Goal: Check status

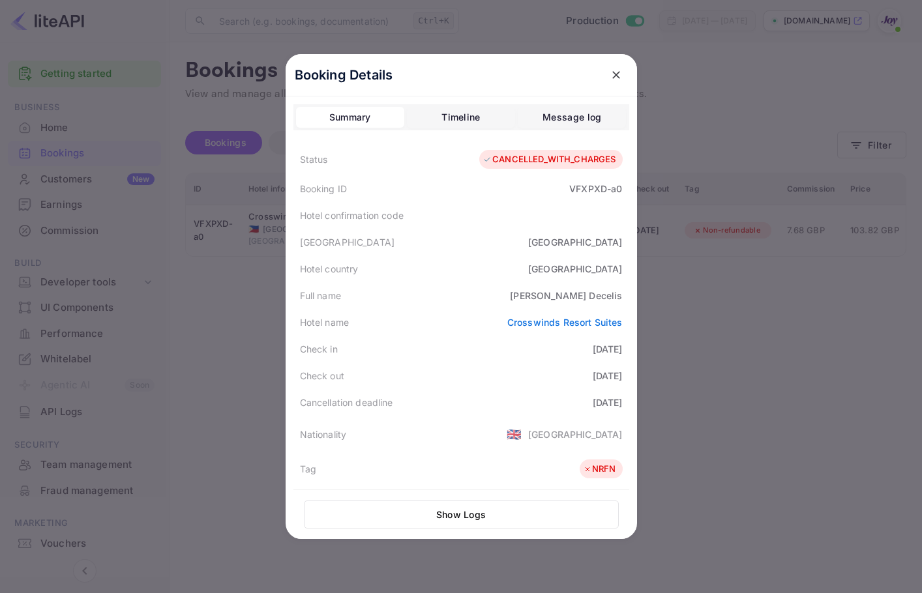
click at [613, 81] on icon "close" at bounding box center [615, 74] width 13 height 13
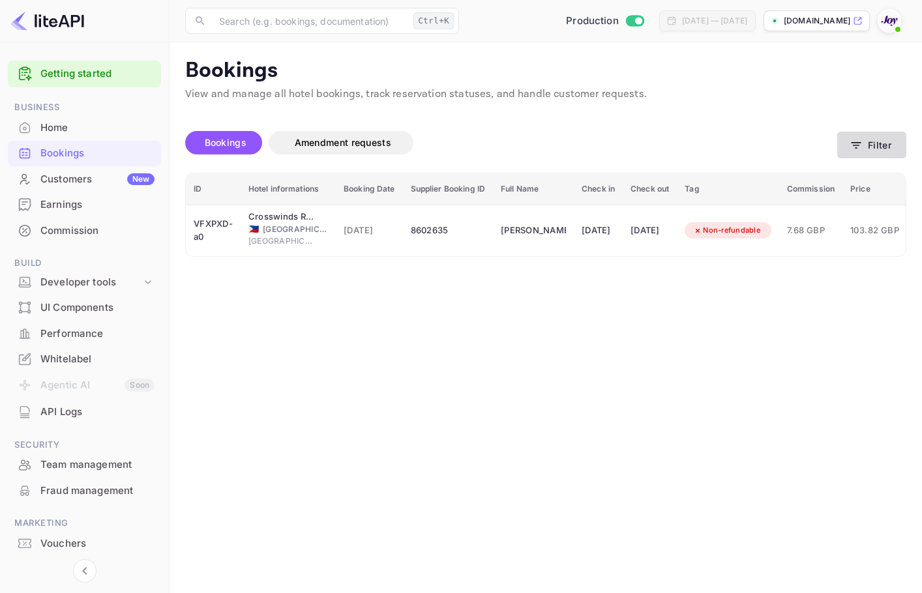
click at [858, 141] on icon "button" at bounding box center [855, 145] width 13 height 13
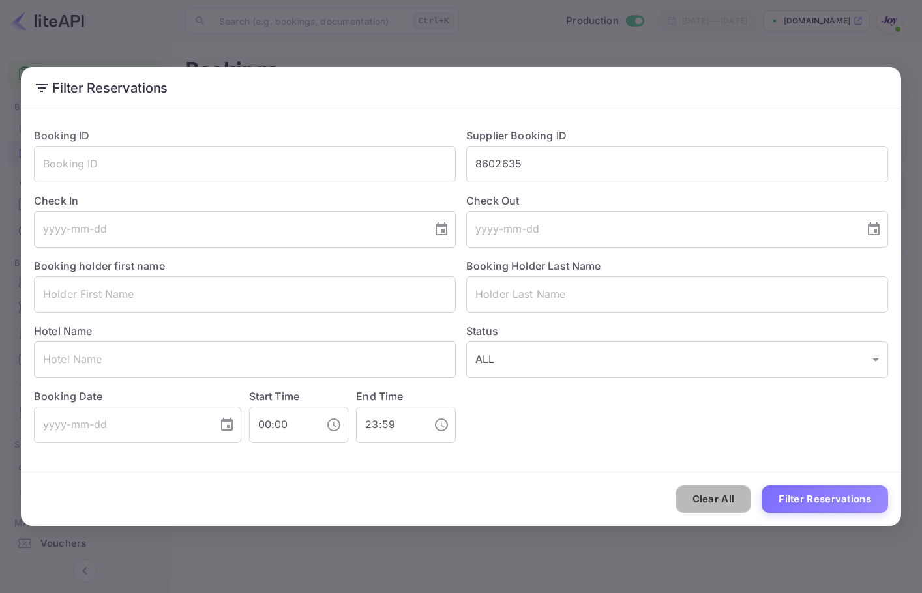
click at [689, 499] on button "Clear All" at bounding box center [713, 500] width 76 height 28
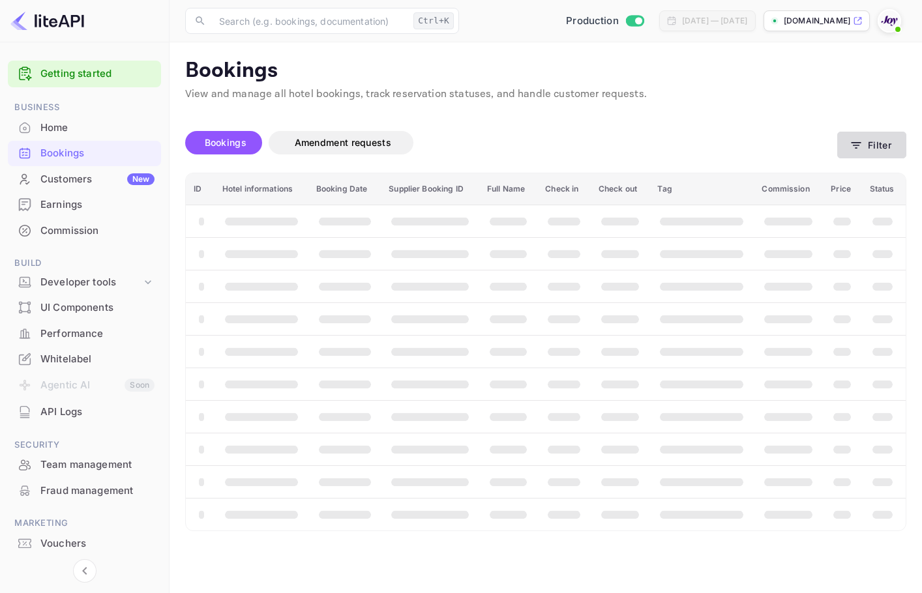
click at [869, 149] on button "Filter" at bounding box center [871, 145] width 69 height 27
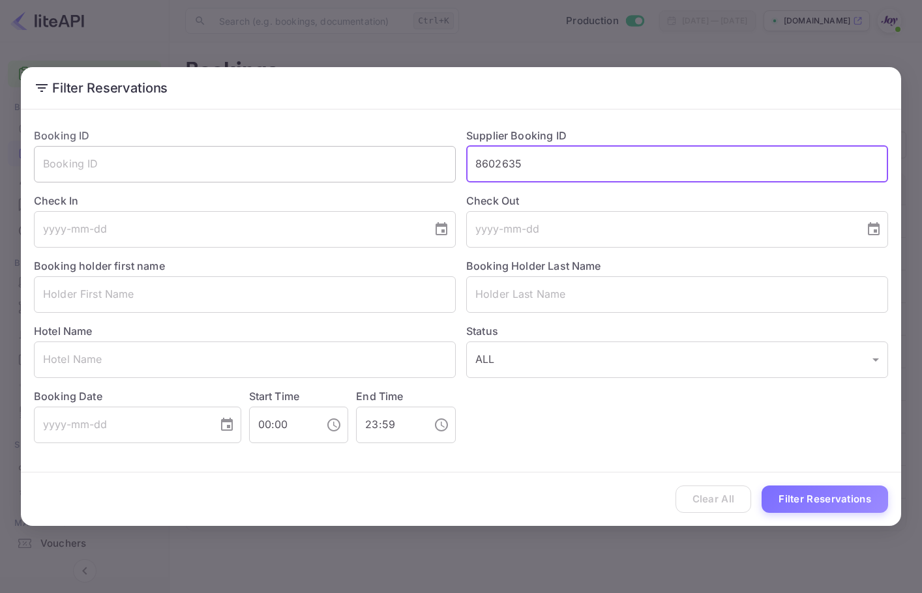
drag, startPoint x: 499, startPoint y: 162, endPoint x: 274, endPoint y: 168, distance: 224.9
click at [274, 168] on div "Booking ID ​ Supplier Booking ID 8602635 ​ Check In ​ Check Out ​ Booking holde…" at bounding box center [455, 280] width 864 height 326
paste input "[PERSON_NAME]"
type input "Duga"
click at [503, 300] on input "text" at bounding box center [677, 294] width 422 height 36
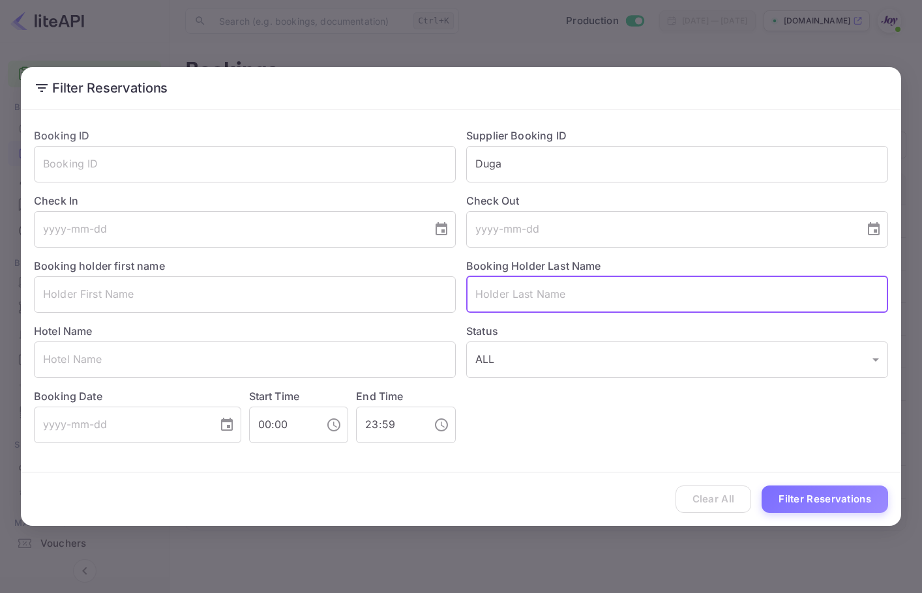
paste input "[PERSON_NAME]"
type input "[PERSON_NAME]"
click at [794, 503] on button "Filter Reservations" at bounding box center [824, 500] width 126 height 28
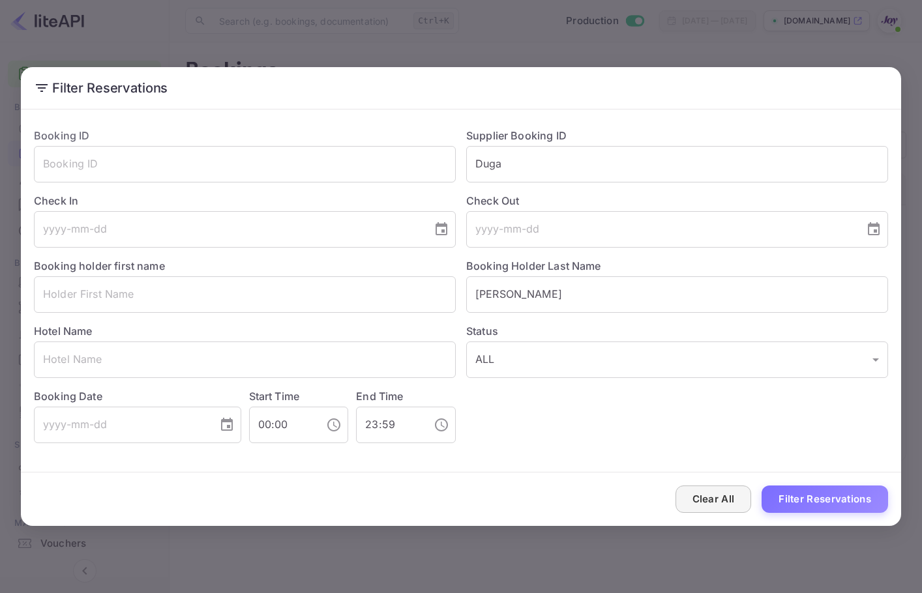
click at [705, 506] on button "Clear All" at bounding box center [713, 500] width 76 height 28
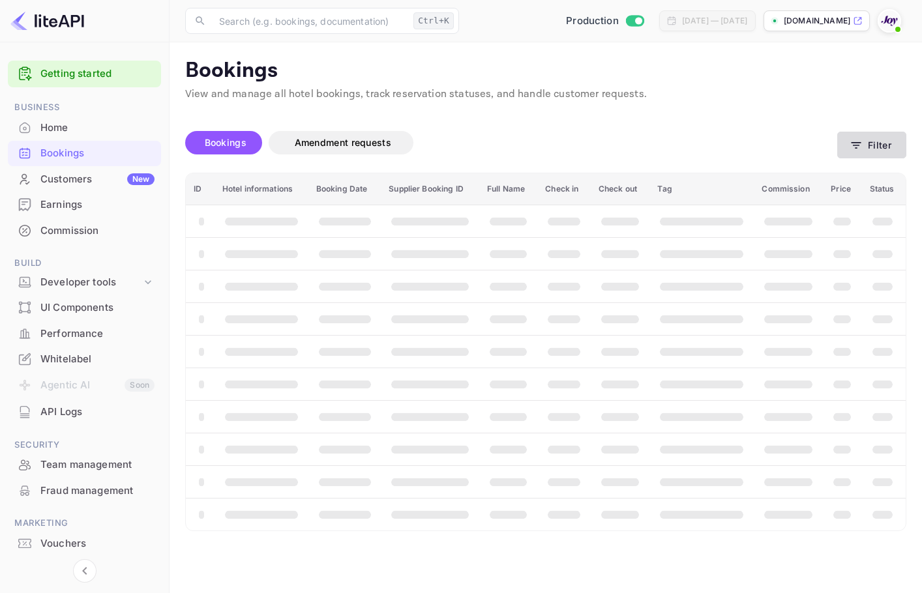
click at [869, 148] on button "Filter" at bounding box center [871, 145] width 69 height 27
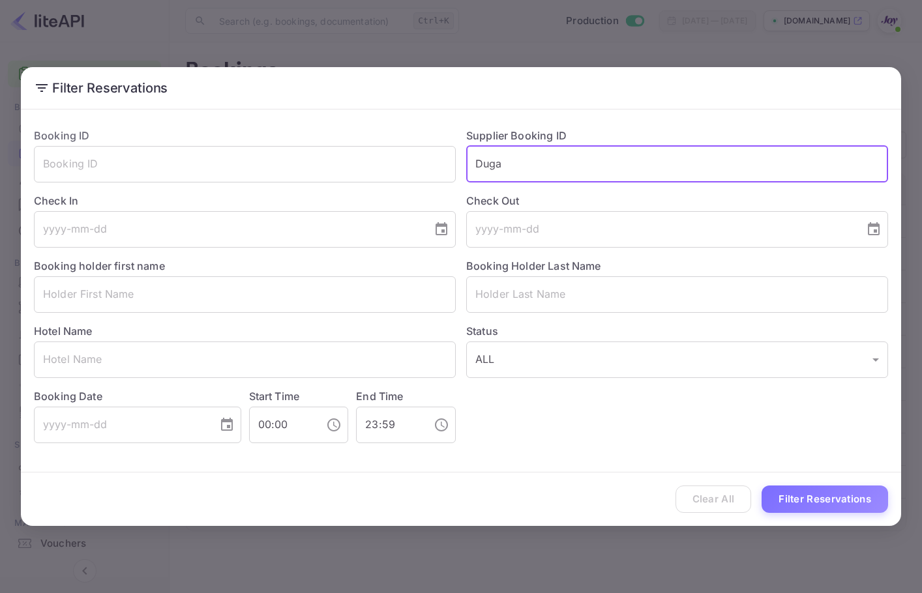
drag, startPoint x: 465, startPoint y: 164, endPoint x: 416, endPoint y: 182, distance: 52.8
click at [378, 163] on div "Booking ID ​ Supplier Booking ID Duga ​ Check In ​ Check Out ​ Booking holder f…" at bounding box center [455, 280] width 864 height 326
paste input "8711424"
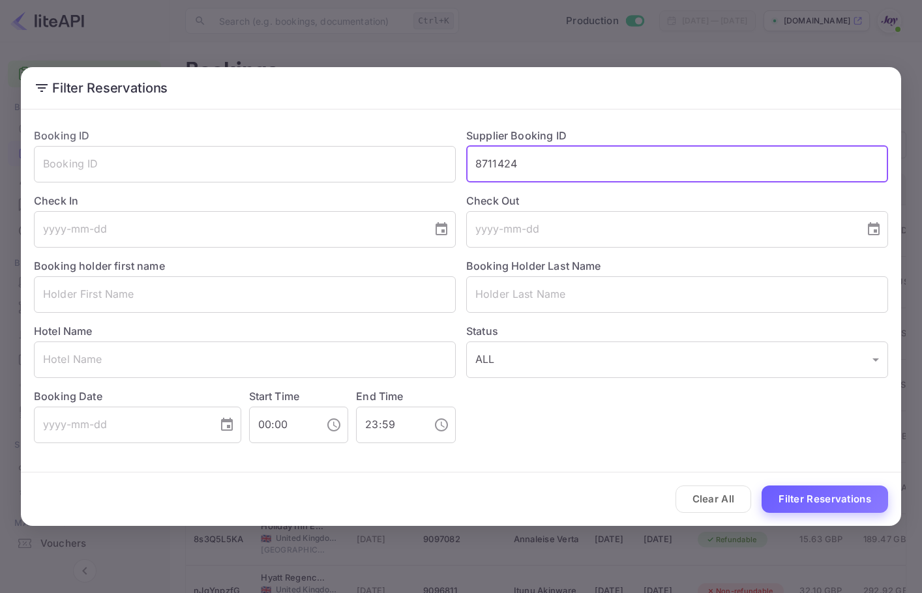
type input "8711424"
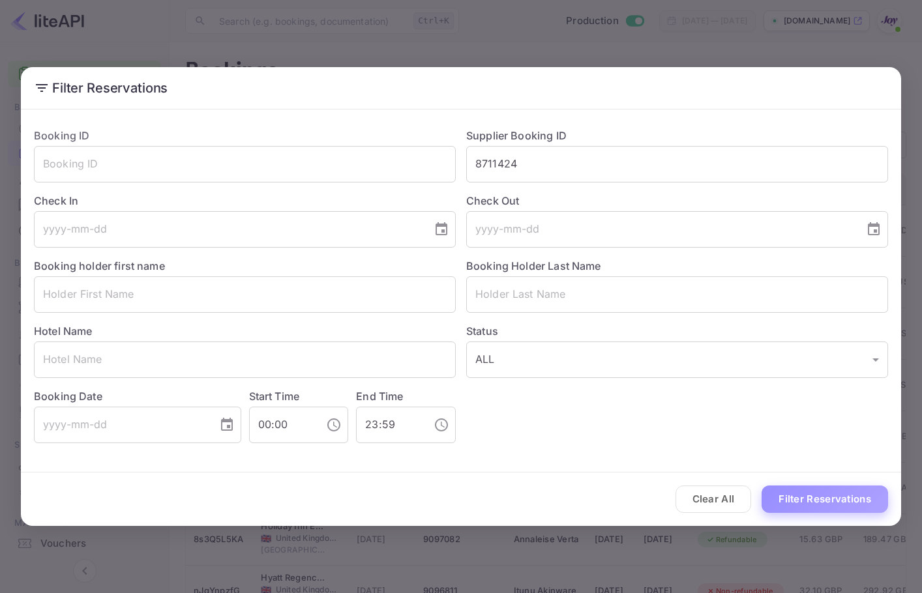
click at [800, 492] on button "Filter Reservations" at bounding box center [824, 500] width 126 height 28
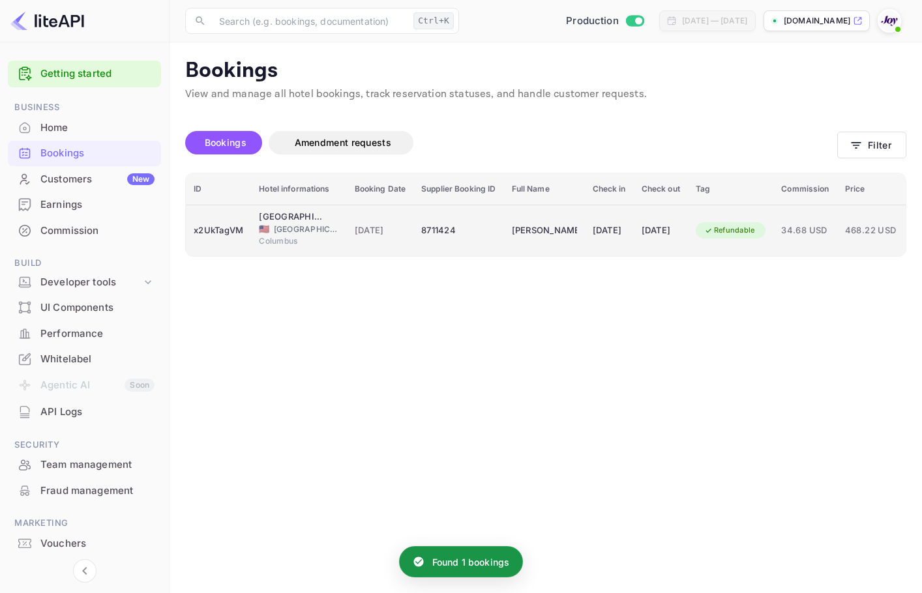
click at [626, 231] on div "[DATE]" at bounding box center [608, 230] width 33 height 21
